Goal: Information Seeking & Learning: Learn about a topic

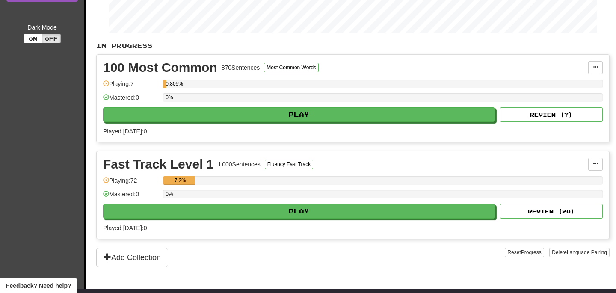
scroll to position [161, 0]
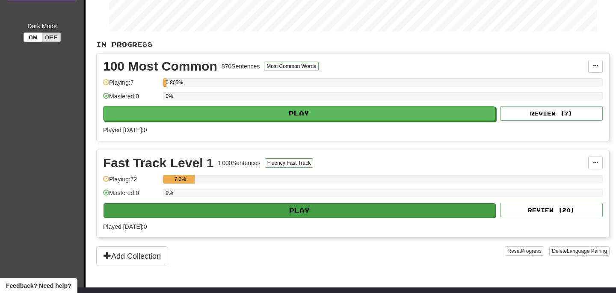
click at [299, 214] on button "Play" at bounding box center [299, 210] width 392 height 15
select select "**"
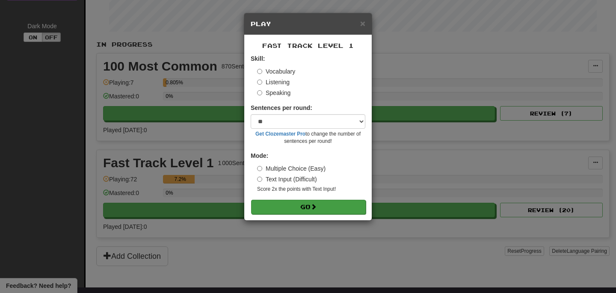
click at [261, 204] on button "Go" at bounding box center [308, 207] width 115 height 15
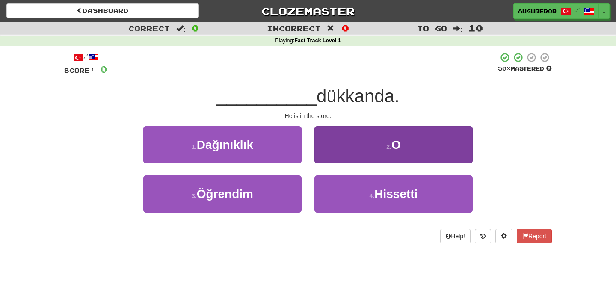
click at [379, 135] on button "2 . O" at bounding box center [393, 144] width 158 height 37
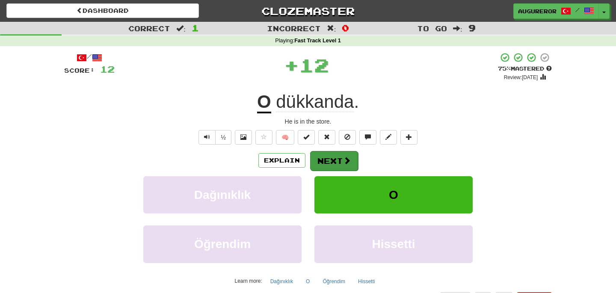
click at [330, 165] on button "Next" at bounding box center [334, 161] width 48 height 20
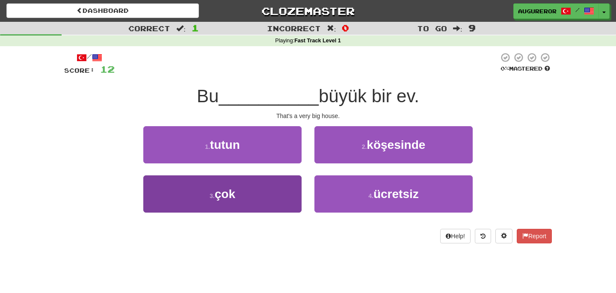
click at [287, 194] on button "3 . çok" at bounding box center [222, 193] width 158 height 37
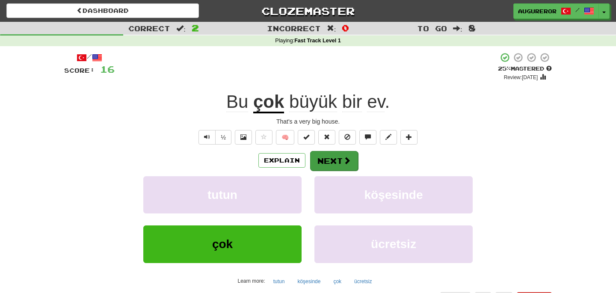
click at [331, 167] on button "Next" at bounding box center [334, 161] width 48 height 20
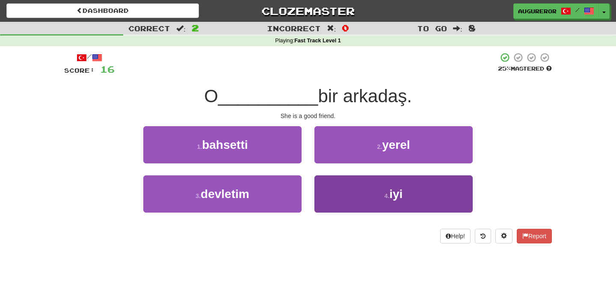
click at [350, 199] on button "4 . iyi" at bounding box center [393, 193] width 158 height 37
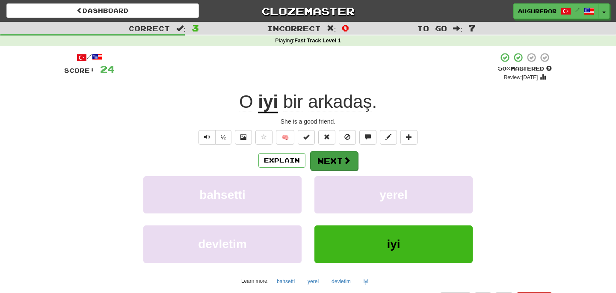
click at [343, 159] on span at bounding box center [347, 161] width 8 height 8
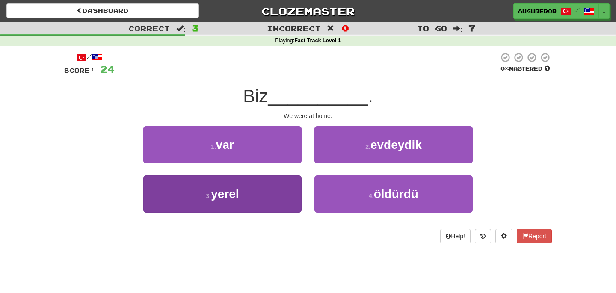
click at [274, 191] on button "3 . yerel" at bounding box center [222, 193] width 158 height 37
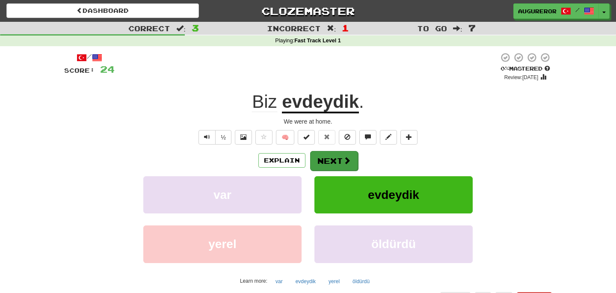
click at [329, 155] on button "Next" at bounding box center [334, 161] width 48 height 20
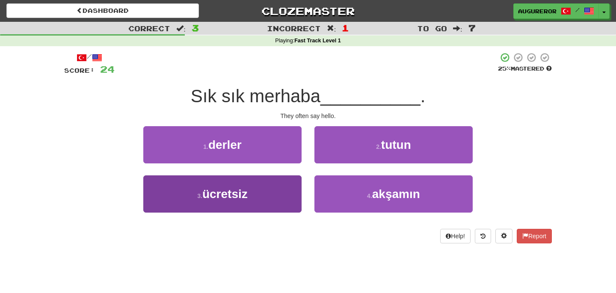
click at [296, 196] on button "3 . ücretsiz" at bounding box center [222, 193] width 158 height 37
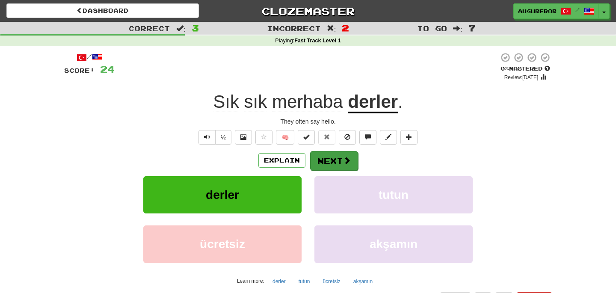
click at [330, 154] on button "Next" at bounding box center [334, 161] width 48 height 20
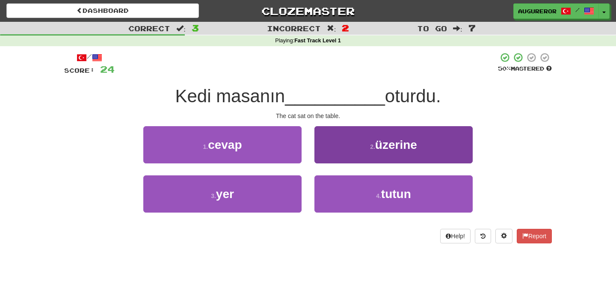
click at [365, 133] on button "2 . üzerine" at bounding box center [393, 144] width 158 height 37
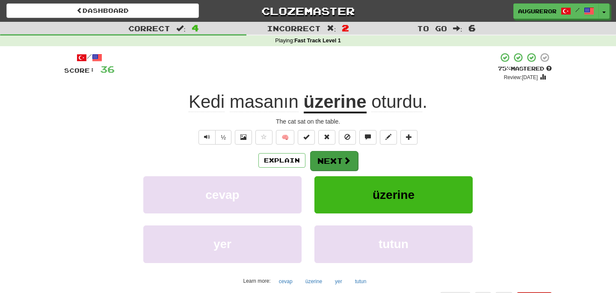
click at [333, 160] on button "Next" at bounding box center [334, 161] width 48 height 20
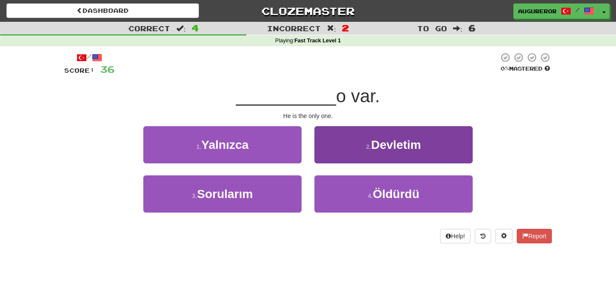
click at [345, 139] on button "2 . Devletim" at bounding box center [393, 144] width 158 height 37
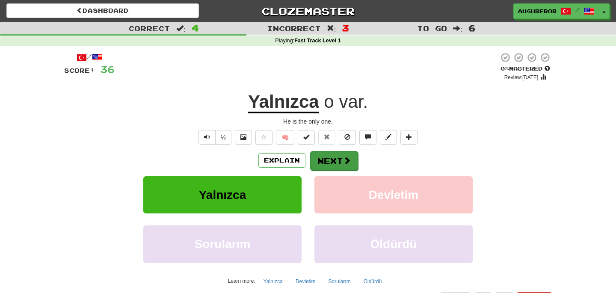
click at [347, 162] on span at bounding box center [347, 161] width 8 height 8
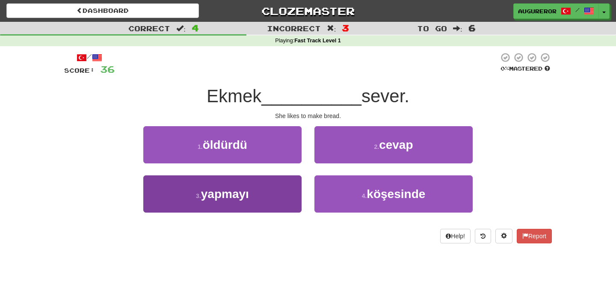
click at [283, 192] on button "3 . yapmayı" at bounding box center [222, 193] width 158 height 37
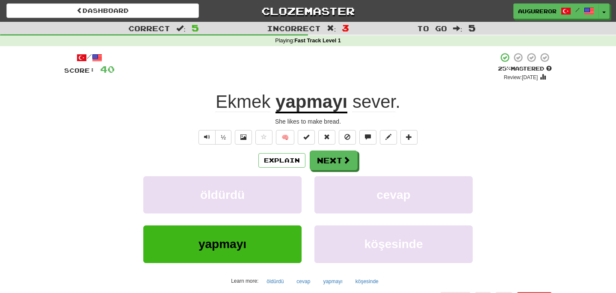
click at [343, 170] on div "Explain Next öldürdü cevap yapmayı köşesinde Learn more: öldürdü cevap yapmayı …" at bounding box center [308, 219] width 488 height 137
click at [331, 164] on button "Next" at bounding box center [334, 161] width 48 height 20
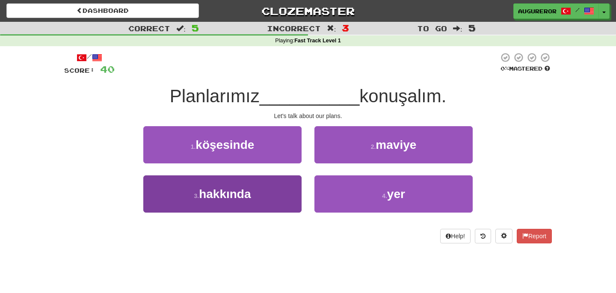
click at [284, 187] on button "3 . hakkında" at bounding box center [222, 193] width 158 height 37
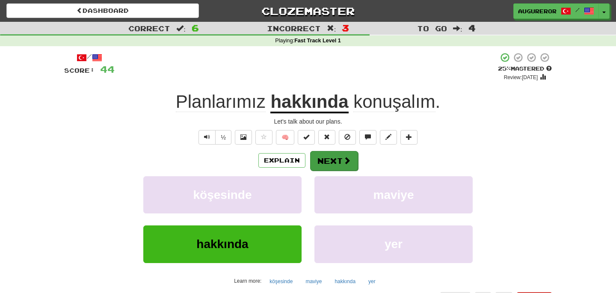
click at [330, 157] on button "Next" at bounding box center [334, 161] width 48 height 20
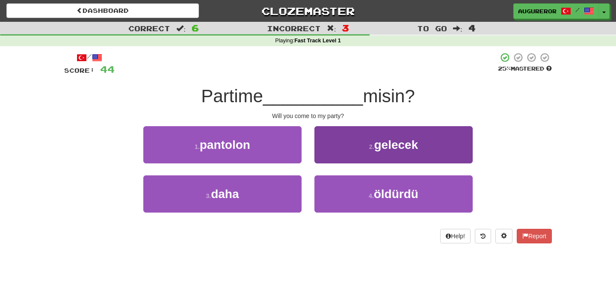
click at [345, 146] on button "2 . gelecek" at bounding box center [393, 144] width 158 height 37
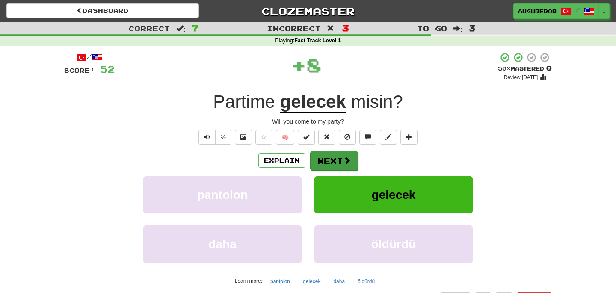
click at [338, 154] on button "Next" at bounding box center [334, 161] width 48 height 20
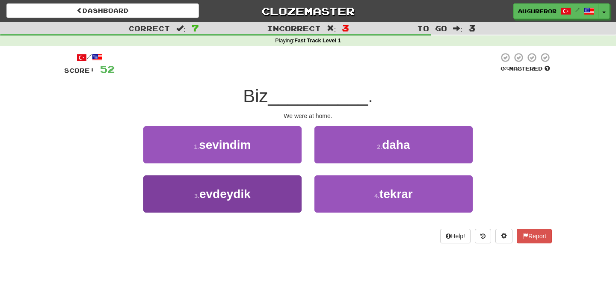
click at [280, 195] on button "3 . evdeydik" at bounding box center [222, 193] width 158 height 37
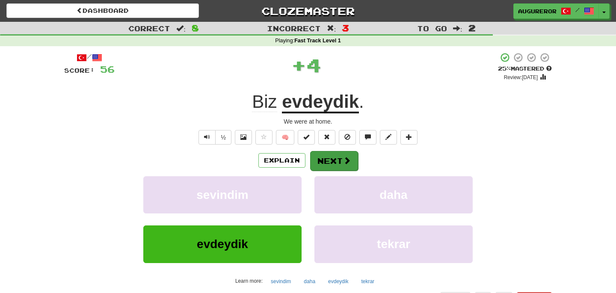
click at [325, 158] on button "Next" at bounding box center [334, 161] width 48 height 20
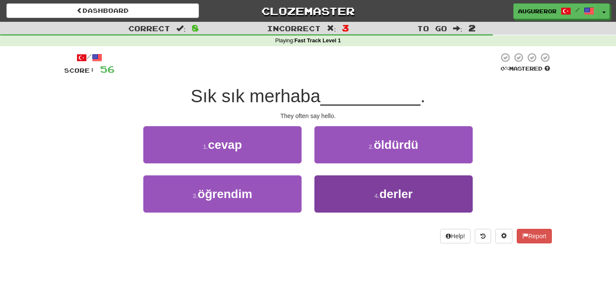
click at [340, 190] on button "4 . derler" at bounding box center [393, 193] width 158 height 37
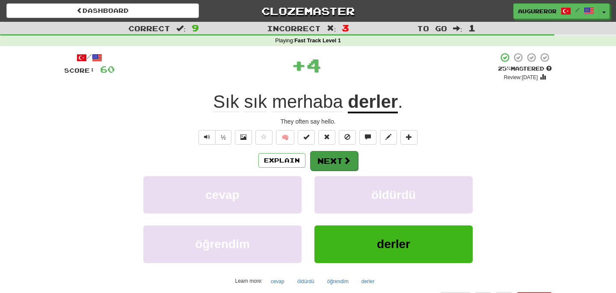
click at [327, 157] on button "Next" at bounding box center [334, 161] width 48 height 20
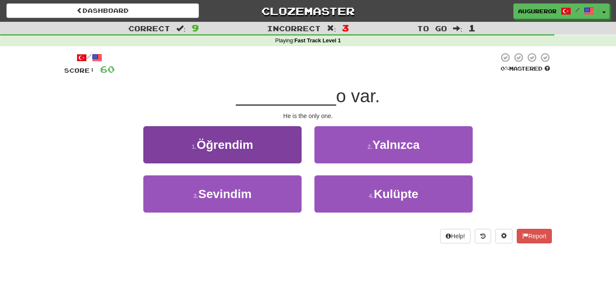
click at [285, 161] on button "1 . Öğrendim" at bounding box center [222, 144] width 158 height 37
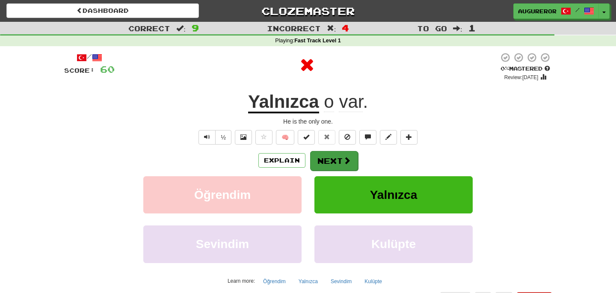
click at [339, 156] on button "Next" at bounding box center [334, 161] width 48 height 20
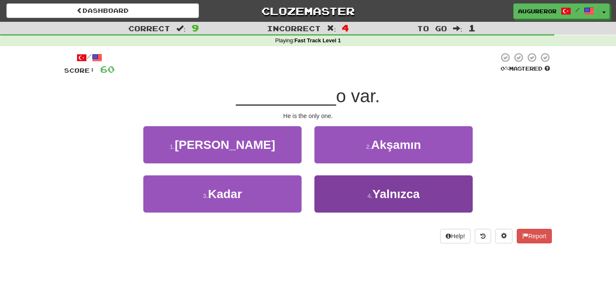
click at [349, 188] on button "4 . Yalnızca" at bounding box center [393, 193] width 158 height 37
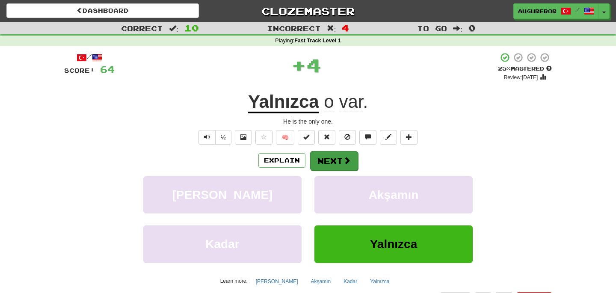
click at [338, 161] on button "Next" at bounding box center [334, 161] width 48 height 20
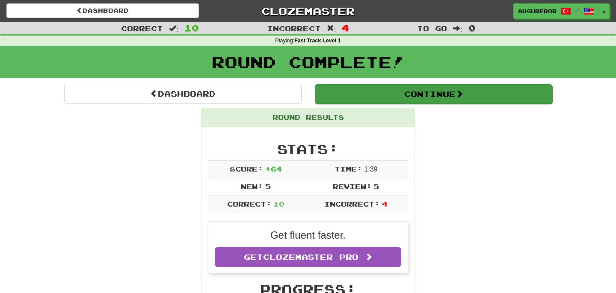
click at [375, 99] on button "Continue" at bounding box center [433, 94] width 237 height 20
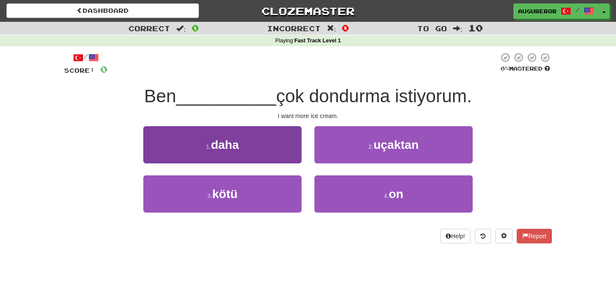
click at [274, 147] on button "1 . daha" at bounding box center [222, 144] width 158 height 37
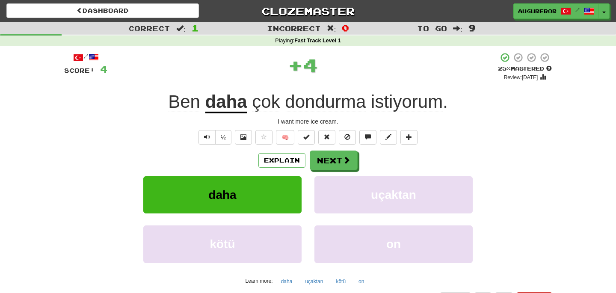
click at [439, 1] on div "Dashboard Clozemaster augureror / Toggle Dropdown Dashboard Leaderboard Activit…" at bounding box center [308, 9] width 616 height 19
click at [336, 157] on button "Next" at bounding box center [334, 161] width 48 height 20
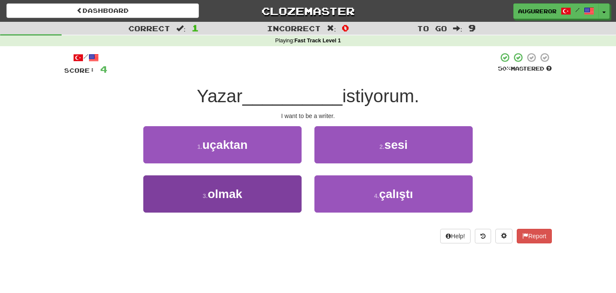
click at [263, 204] on button "3 . olmak" at bounding box center [222, 193] width 158 height 37
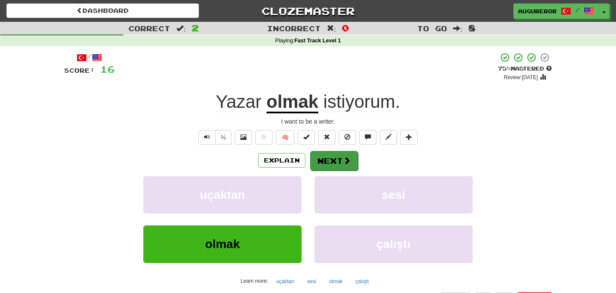
click at [344, 157] on span at bounding box center [347, 161] width 8 height 8
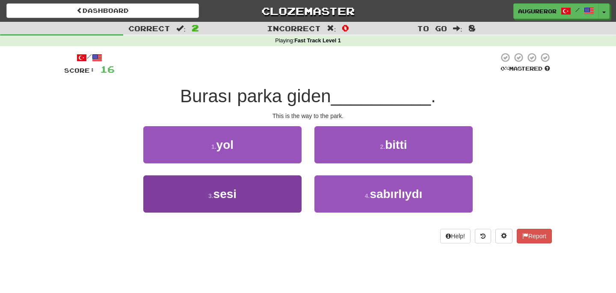
click at [260, 192] on button "3 . sesi" at bounding box center [222, 193] width 158 height 37
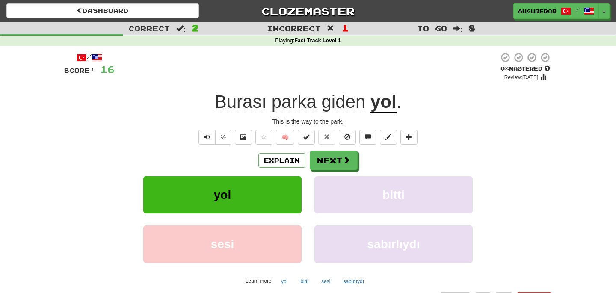
click at [448, 2] on div "Dashboard Clozemaster augureror / Toggle Dropdown Dashboard Leaderboard Activit…" at bounding box center [308, 9] width 616 height 19
click at [332, 154] on button "Next" at bounding box center [334, 161] width 48 height 20
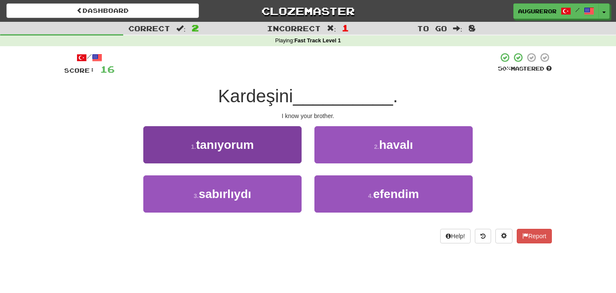
click at [270, 137] on button "1 . tanıyorum" at bounding box center [222, 144] width 158 height 37
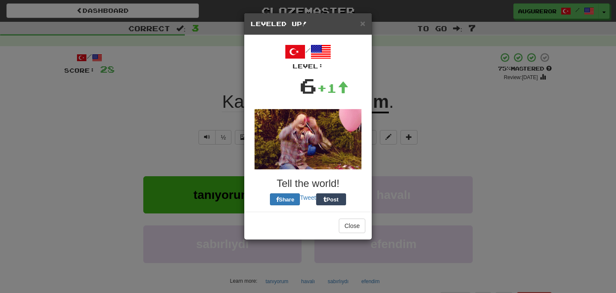
click at [345, 163] on div "× Leveled Up! / Level: 6 +1 Tell the world! Share Tweet Post Close" at bounding box center [308, 146] width 616 height 293
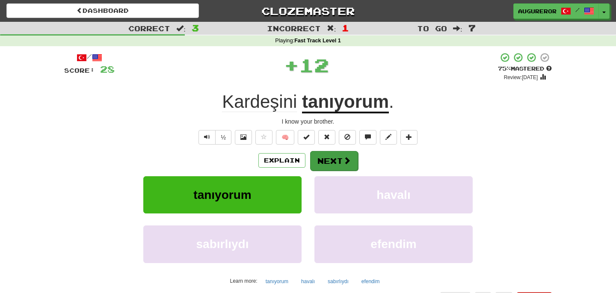
click at [345, 163] on span at bounding box center [347, 161] width 8 height 8
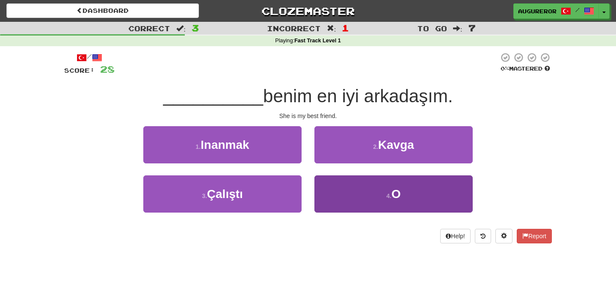
click at [354, 186] on button "4 . O" at bounding box center [393, 193] width 158 height 37
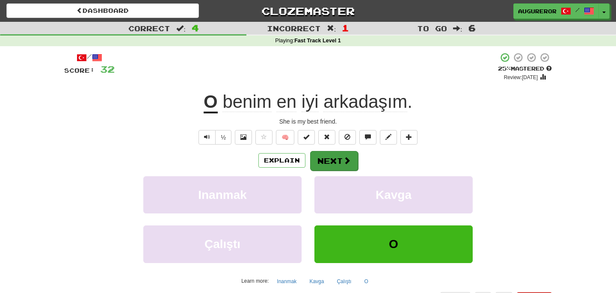
click at [341, 166] on button "Next" at bounding box center [334, 161] width 48 height 20
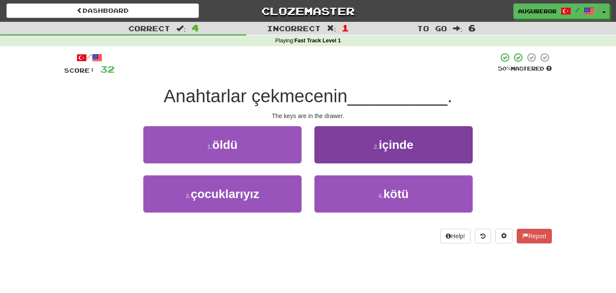
click at [354, 136] on button "2 . içinde" at bounding box center [393, 144] width 158 height 37
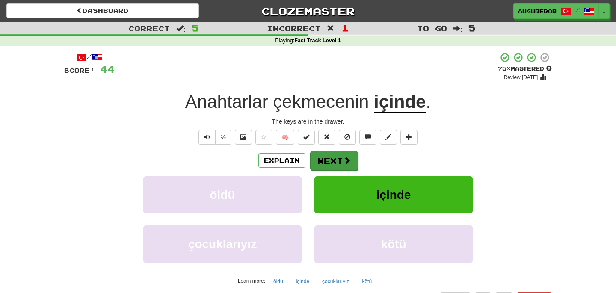
click at [333, 164] on button "Next" at bounding box center [334, 161] width 48 height 20
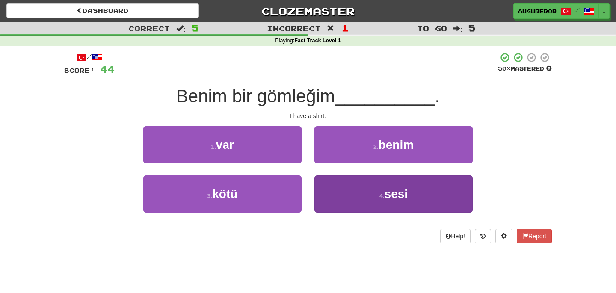
click at [342, 194] on button "4 . sesi" at bounding box center [393, 193] width 158 height 37
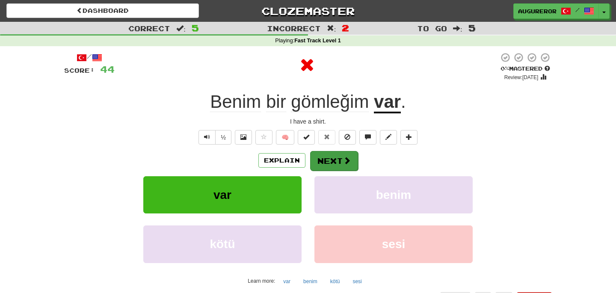
click at [330, 160] on button "Next" at bounding box center [334, 161] width 48 height 20
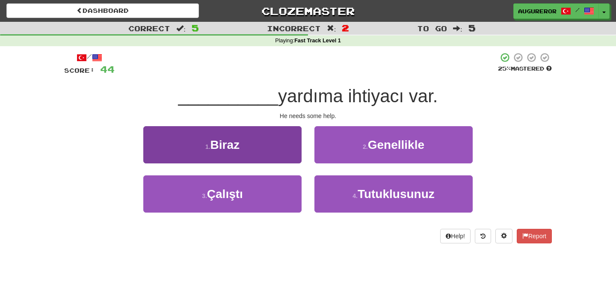
click at [268, 142] on button "1 . Biraz" at bounding box center [222, 144] width 158 height 37
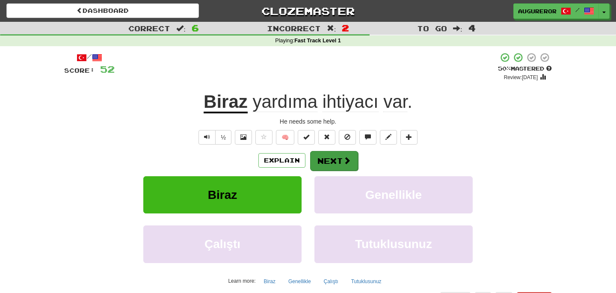
click at [329, 158] on button "Next" at bounding box center [334, 161] width 48 height 20
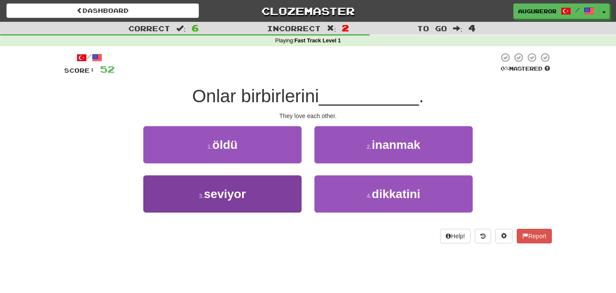
click at [266, 198] on button "3 . seviyor" at bounding box center [222, 193] width 158 height 37
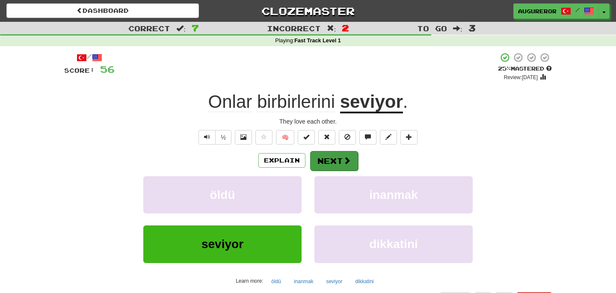
click at [334, 160] on button "Next" at bounding box center [334, 161] width 48 height 20
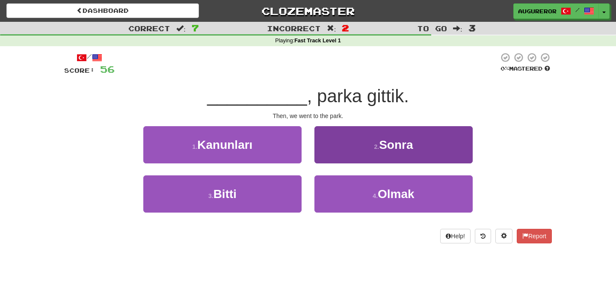
click at [366, 142] on button "2 . Sonra" at bounding box center [393, 144] width 158 height 37
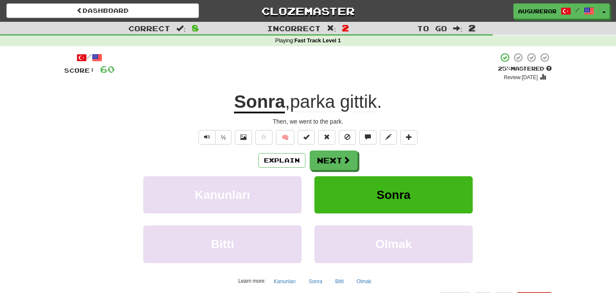
click at [321, 171] on div "Explain Next Kanunları Sonra Bitti Olmak Learn more: Kanunları Sonra Bitti Olmak" at bounding box center [308, 219] width 488 height 137
click at [328, 166] on button "Next" at bounding box center [334, 161] width 48 height 20
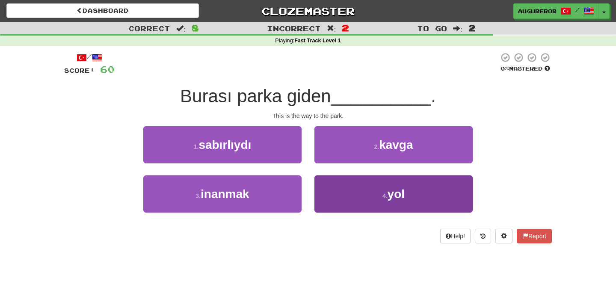
click at [365, 188] on button "4 . yol" at bounding box center [393, 193] width 158 height 37
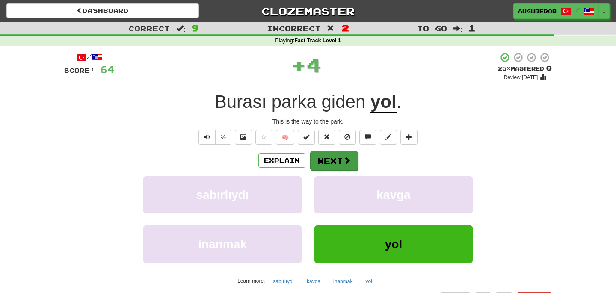
click at [337, 161] on button "Next" at bounding box center [334, 161] width 48 height 20
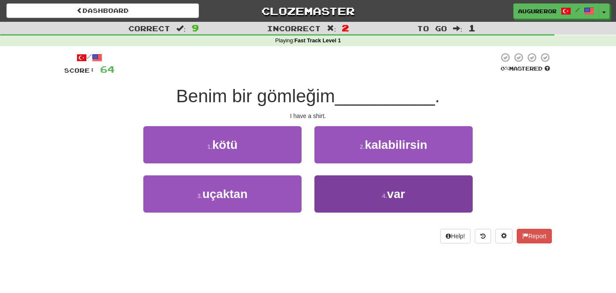
click at [378, 198] on button "4 . var" at bounding box center [393, 193] width 158 height 37
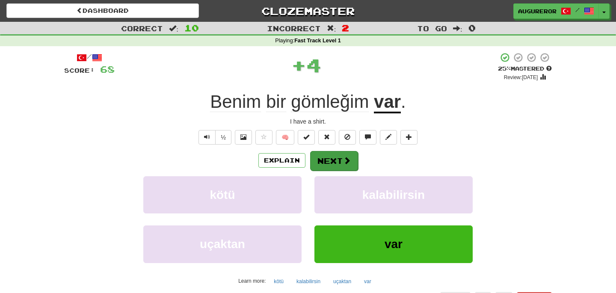
click at [339, 160] on button "Next" at bounding box center [334, 161] width 48 height 20
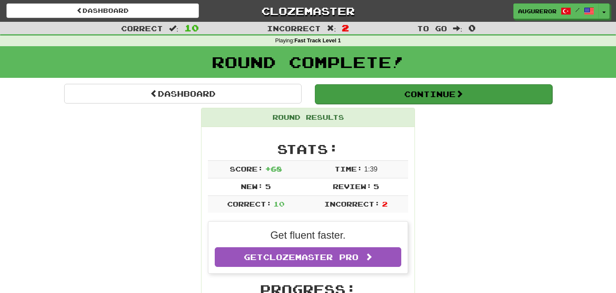
click at [343, 88] on button "Continue" at bounding box center [433, 94] width 237 height 20
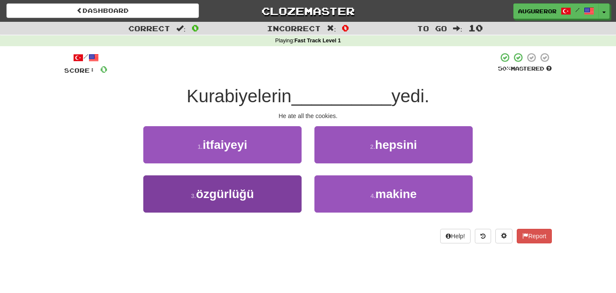
click at [284, 190] on button "3 . özgürlüğü" at bounding box center [222, 193] width 158 height 37
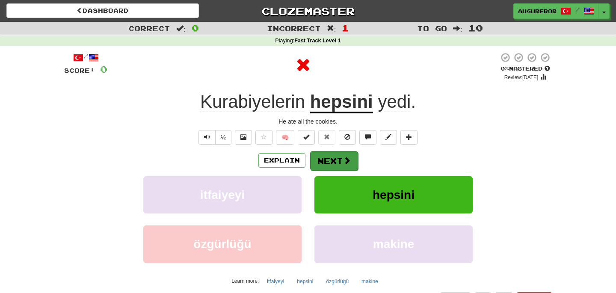
click at [334, 162] on button "Next" at bounding box center [334, 161] width 48 height 20
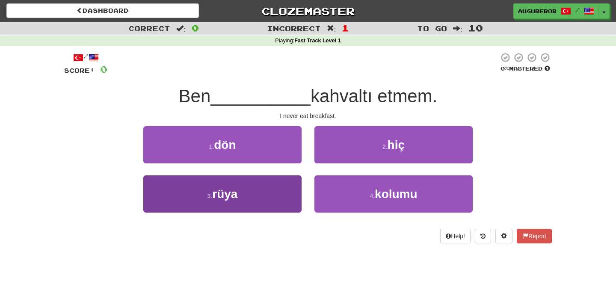
click at [280, 183] on button "3 . rüya" at bounding box center [222, 193] width 158 height 37
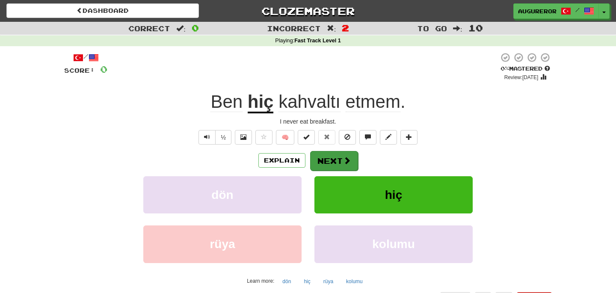
click at [343, 159] on span at bounding box center [347, 161] width 8 height 8
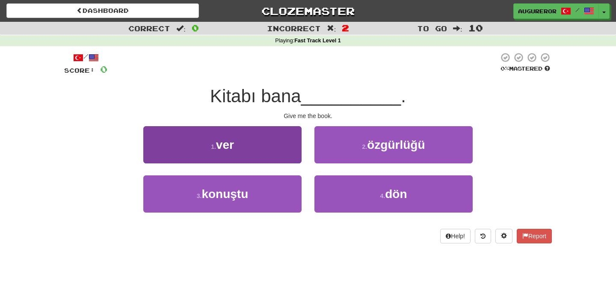
click at [292, 149] on button "1 . ver" at bounding box center [222, 144] width 158 height 37
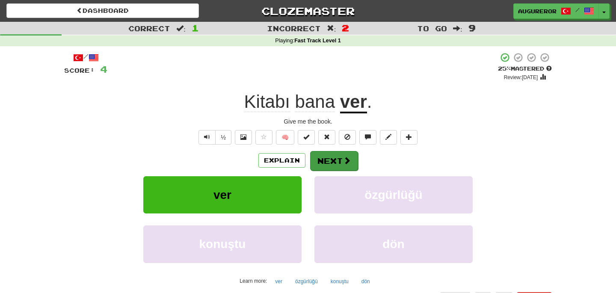
click at [355, 154] on button "Next" at bounding box center [334, 161] width 48 height 20
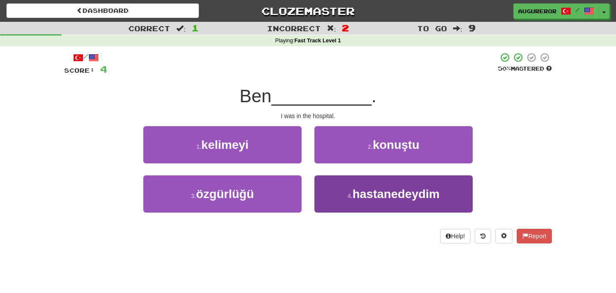
click at [354, 195] on span "hastanedeydim" at bounding box center [395, 193] width 87 height 13
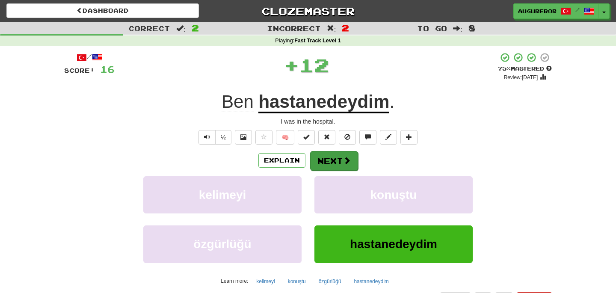
click at [337, 161] on button "Next" at bounding box center [334, 161] width 48 height 20
